Goal: Information Seeking & Learning: Learn about a topic

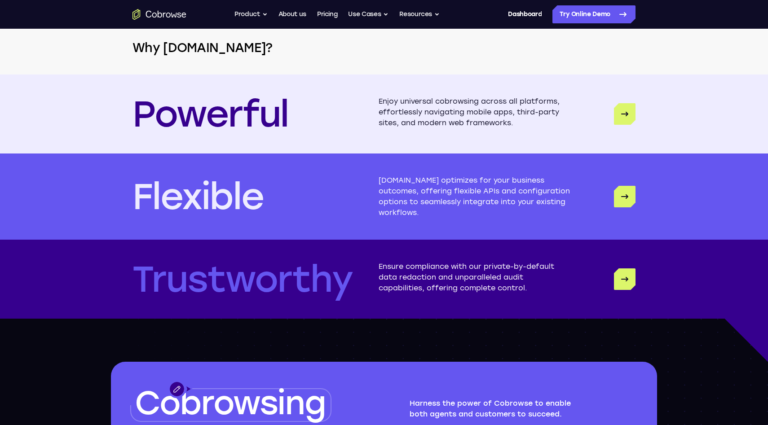
scroll to position [2697, 0]
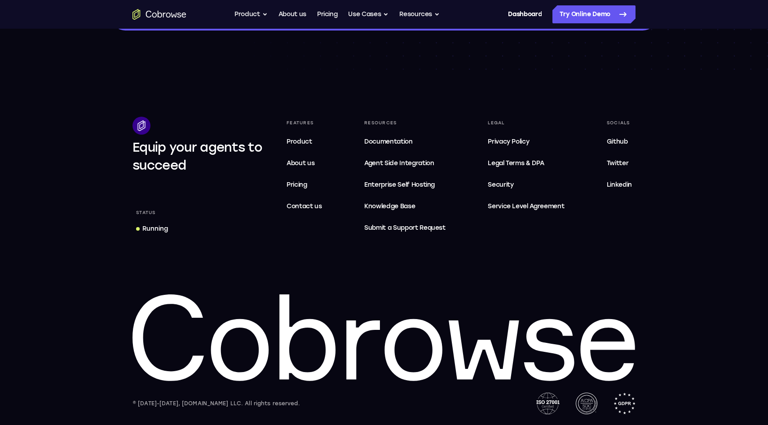
click at [499, 119] on div "Legal" at bounding box center [526, 123] width 84 height 13
click at [504, 142] on span "Privacy Policy" at bounding box center [508, 142] width 41 height 8
click at [505, 162] on span "Legal Terms & DPA" at bounding box center [516, 163] width 56 height 8
click at [501, 185] on span "Security" at bounding box center [501, 185] width 26 height 8
click at [503, 216] on div "Legal Privacy Policy Legal Terms & DPA Security SLA Service Level Agreement" at bounding box center [526, 177] width 84 height 120
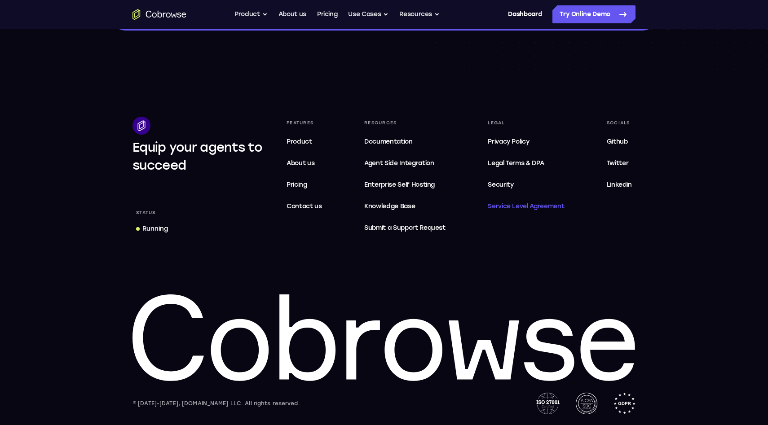
click at [506, 207] on span "Service Level Agreement" at bounding box center [526, 206] width 76 height 11
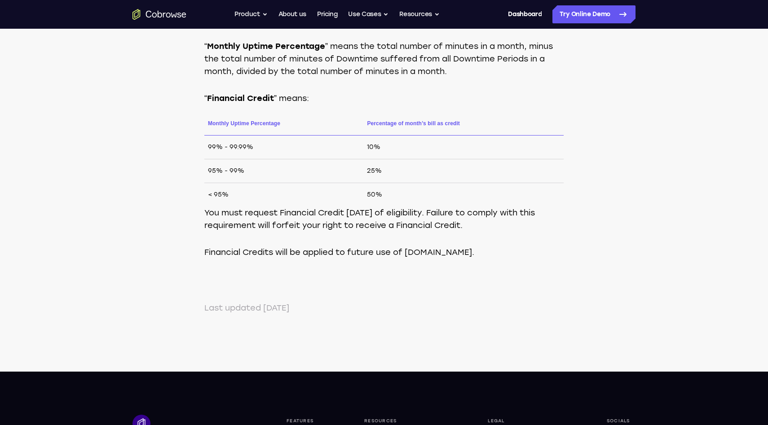
scroll to position [398, 0]
